Goal: Use online tool/utility: Utilize a website feature to perform a specific function

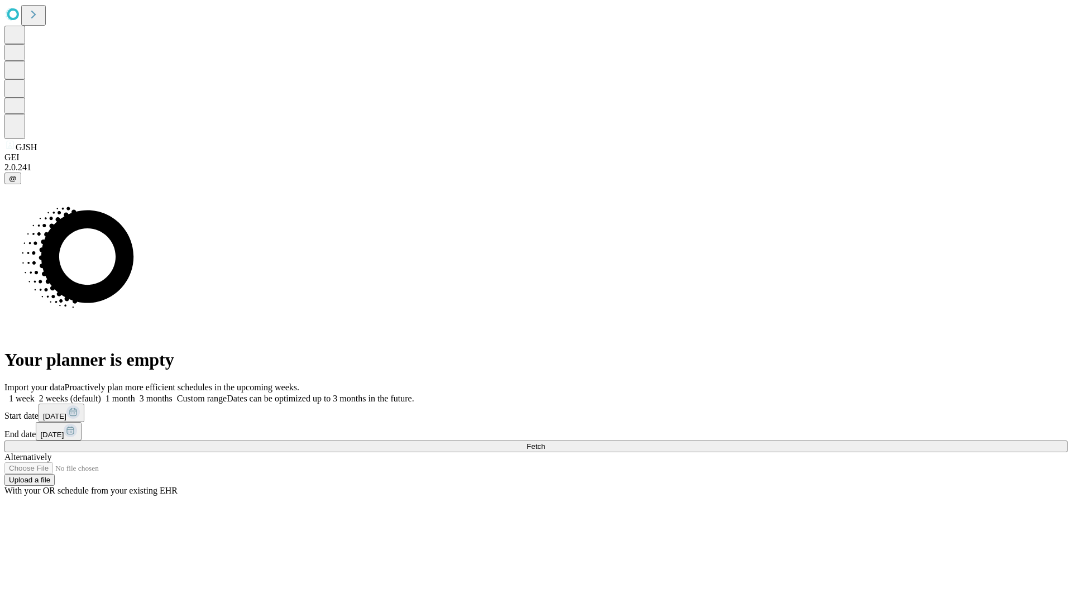
click at [545, 442] on span "Fetch" at bounding box center [535, 446] width 18 height 8
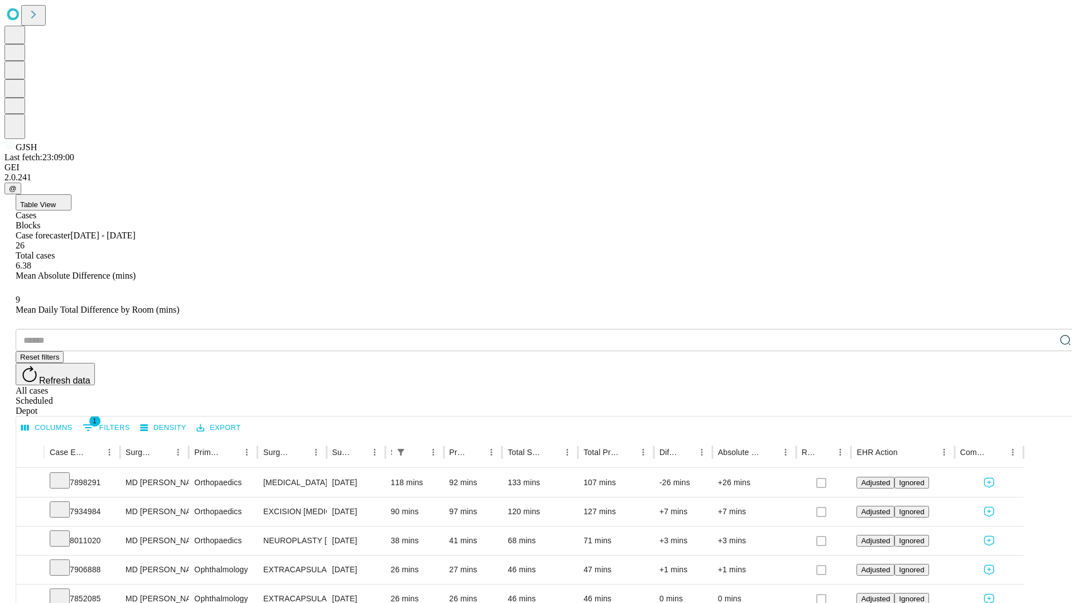
click at [56, 200] on span "Table View" at bounding box center [38, 204] width 36 height 8
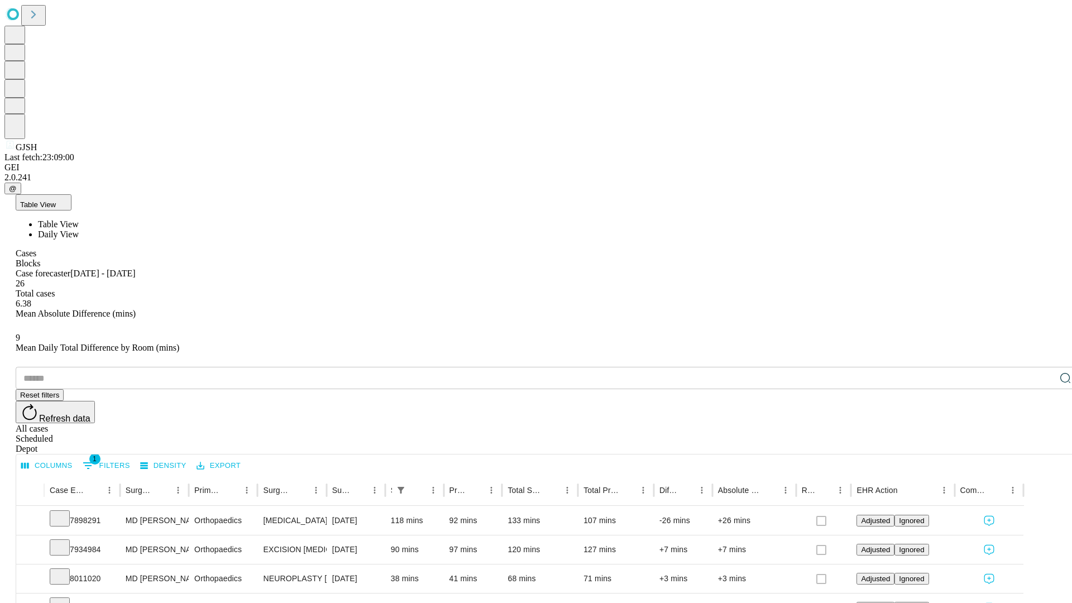
click at [79, 229] on span "Daily View" at bounding box center [58, 233] width 41 height 9
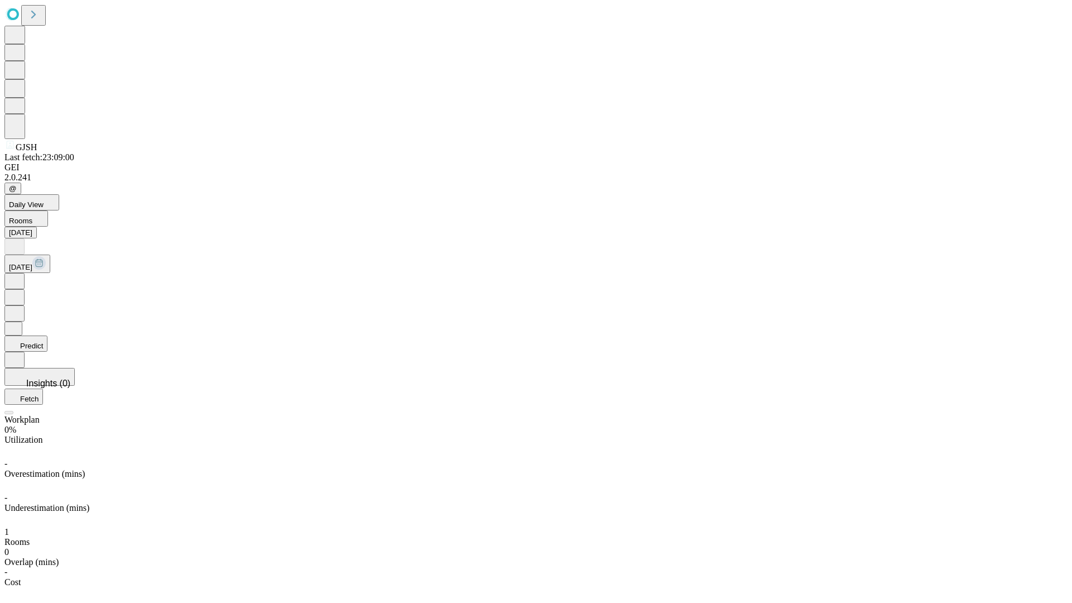
click at [47, 336] on button "Predict" at bounding box center [25, 344] width 43 height 16
